Goal: Task Accomplishment & Management: Use online tool/utility

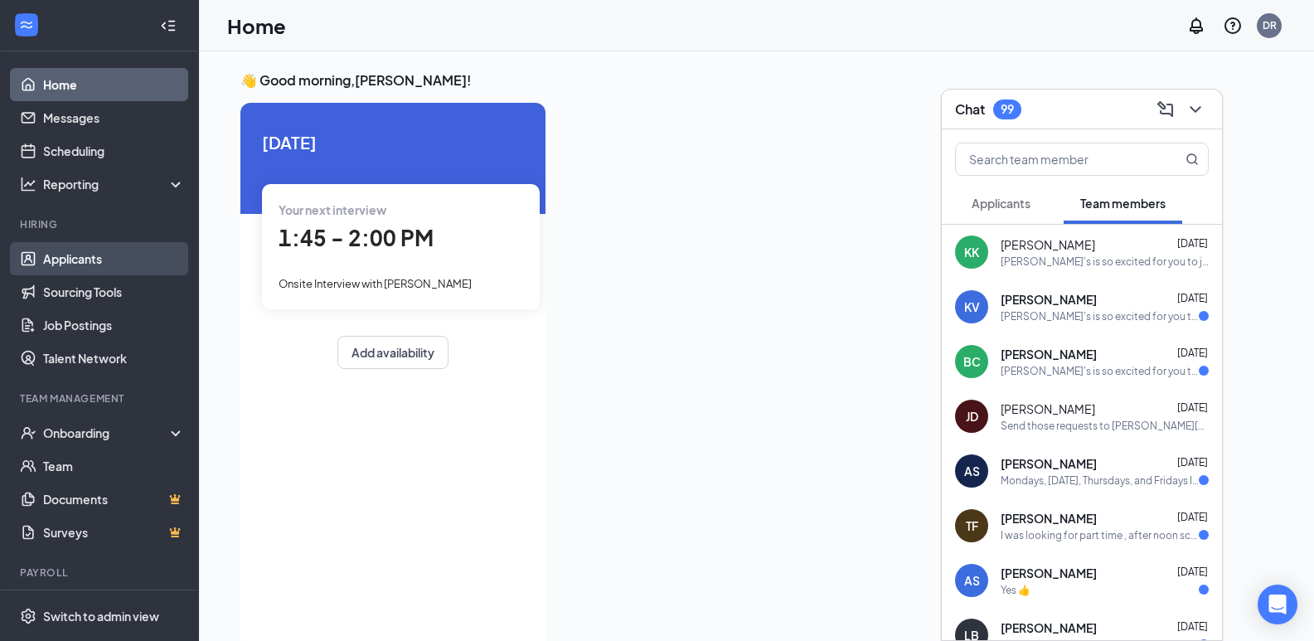
click at [111, 259] on link "Applicants" at bounding box center [114, 258] width 142 height 33
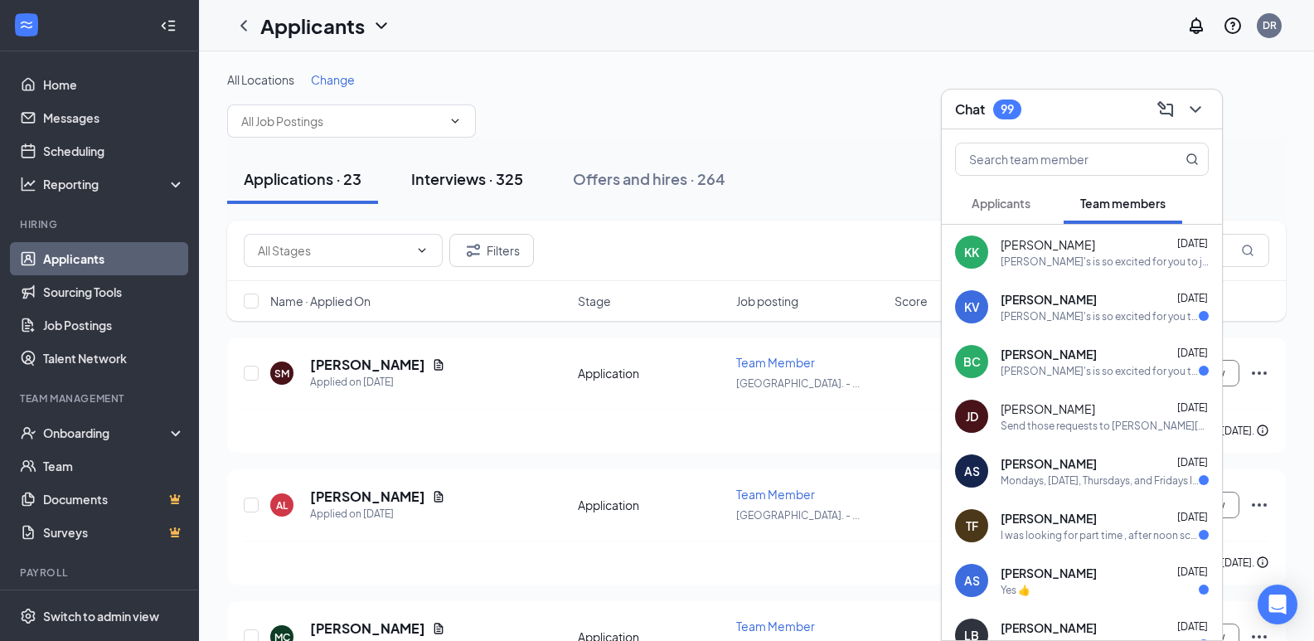
click at [480, 187] on div "Interviews · 325" at bounding box center [467, 178] width 112 height 21
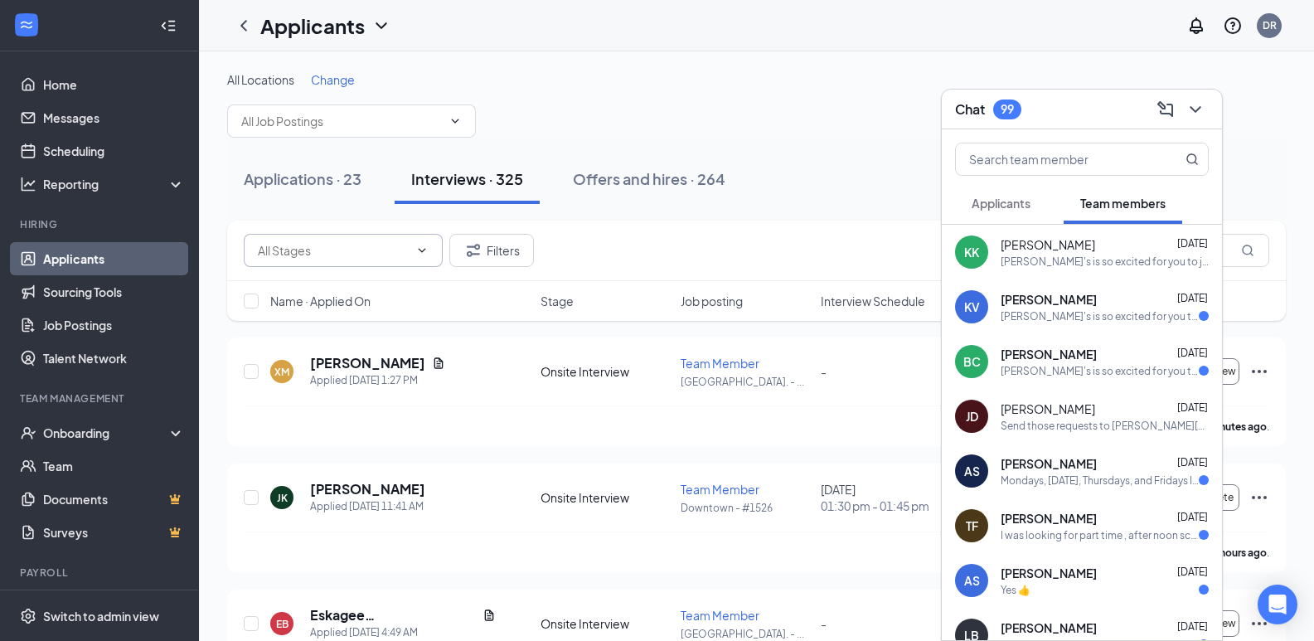
click at [409, 257] on span at bounding box center [343, 250] width 199 height 33
click at [408, 316] on div "Onsite Interview (325)" at bounding box center [343, 327] width 199 height 38
type input "Onsite Interview (325)"
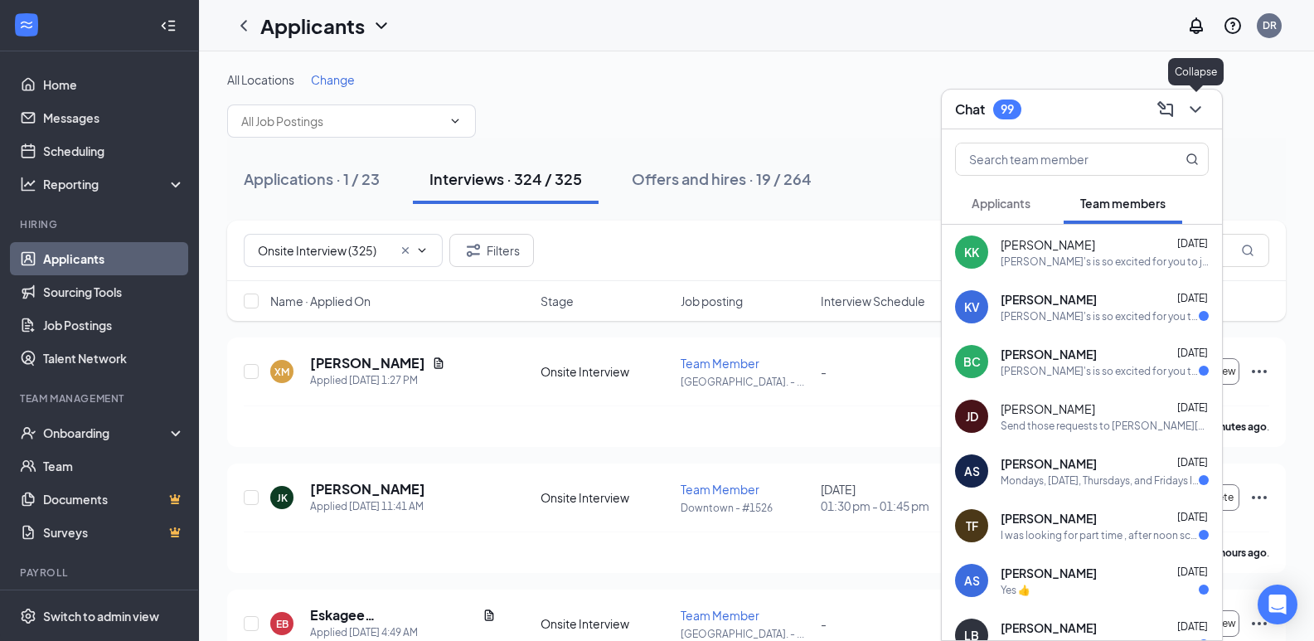
click at [1186, 114] on icon "ChevronDown" at bounding box center [1195, 109] width 20 height 20
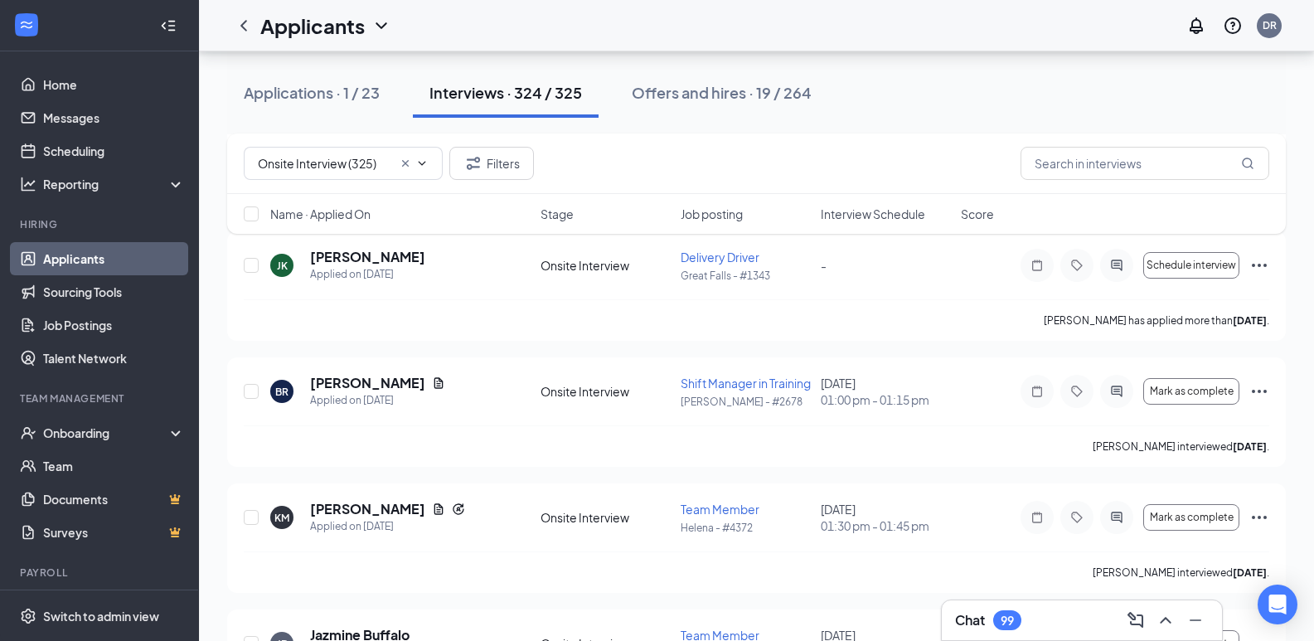
scroll to position [18332, 0]
